Goal: Information Seeking & Learning: Find specific fact

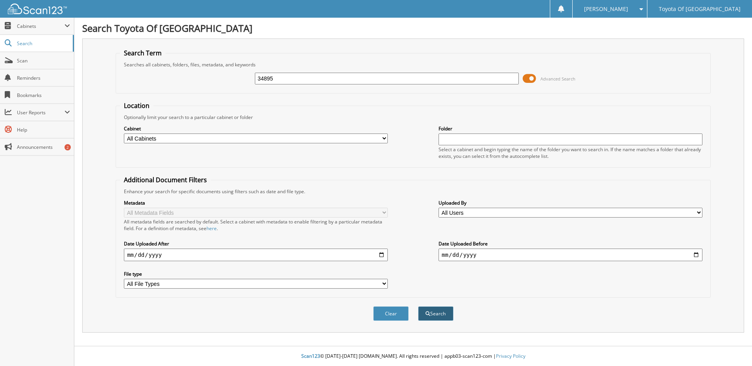
type input "34895"
click at [430, 314] on button "Search" at bounding box center [435, 314] width 35 height 15
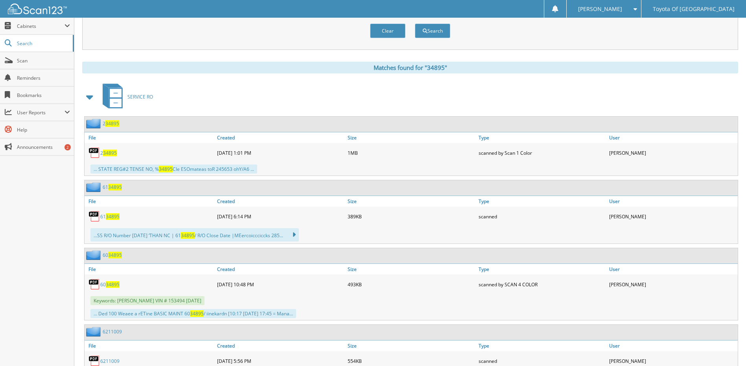
scroll to position [236, 0]
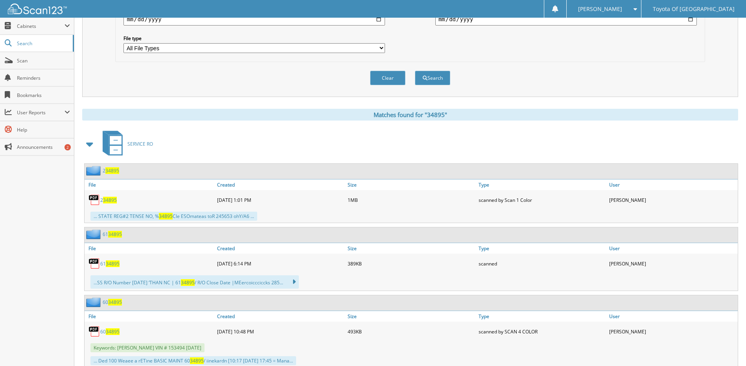
click at [92, 147] on span at bounding box center [90, 144] width 11 height 14
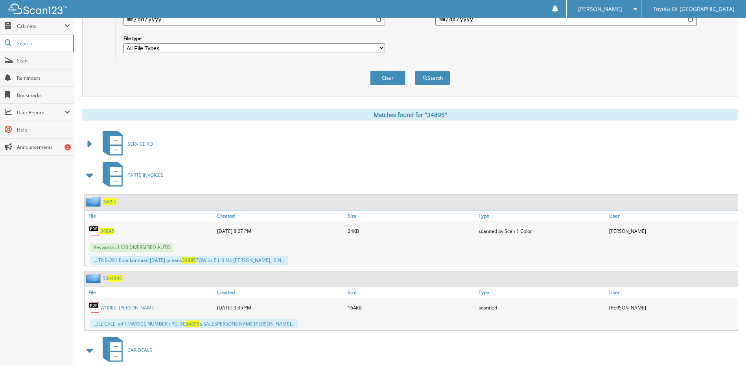
click at [96, 175] on span at bounding box center [90, 175] width 16 height 19
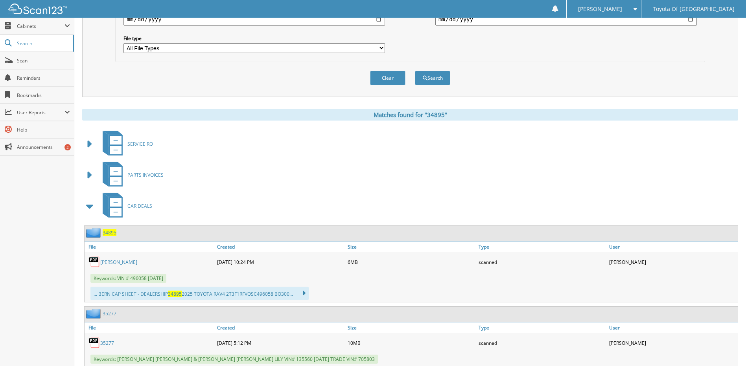
click at [121, 259] on div "[PERSON_NAME]" at bounding box center [150, 262] width 130 height 16
click at [122, 261] on link "FAITH L DUNCAN" at bounding box center [118, 262] width 37 height 7
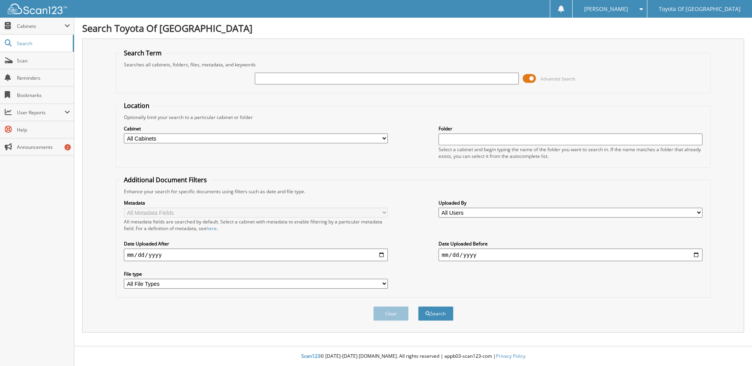
click at [460, 79] on input "text" at bounding box center [387, 79] width 264 height 12
type input "35881"
click at [418, 307] on button "Search" at bounding box center [435, 314] width 35 height 15
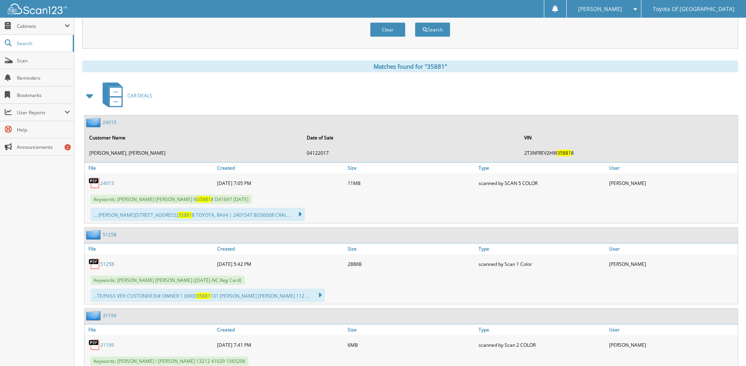
scroll to position [275, 0]
